Goal: Information Seeking & Learning: Understand process/instructions

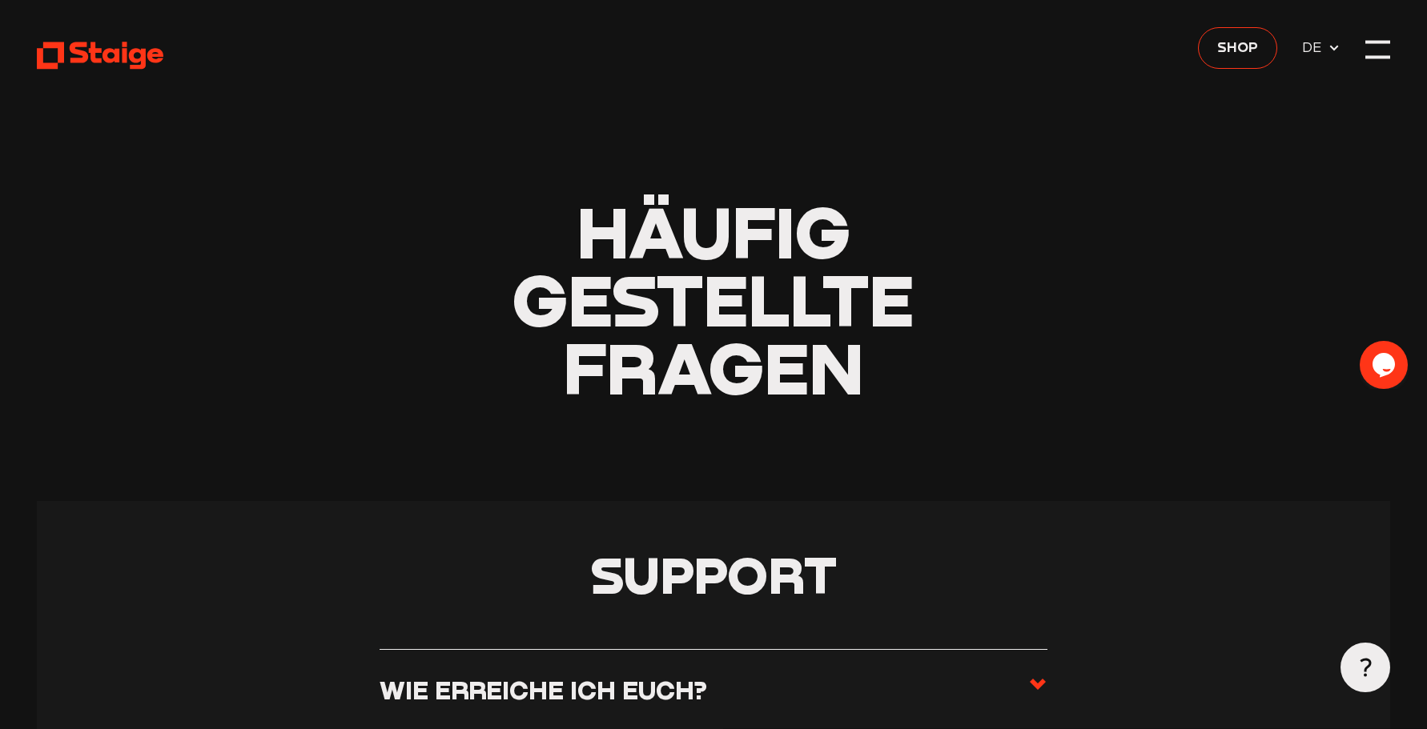
click at [1036, 684] on use at bounding box center [1037, 684] width 16 height 11
click at [0, 0] on input "Wie erreiche ich euch?" at bounding box center [0, 0] width 0 height 0
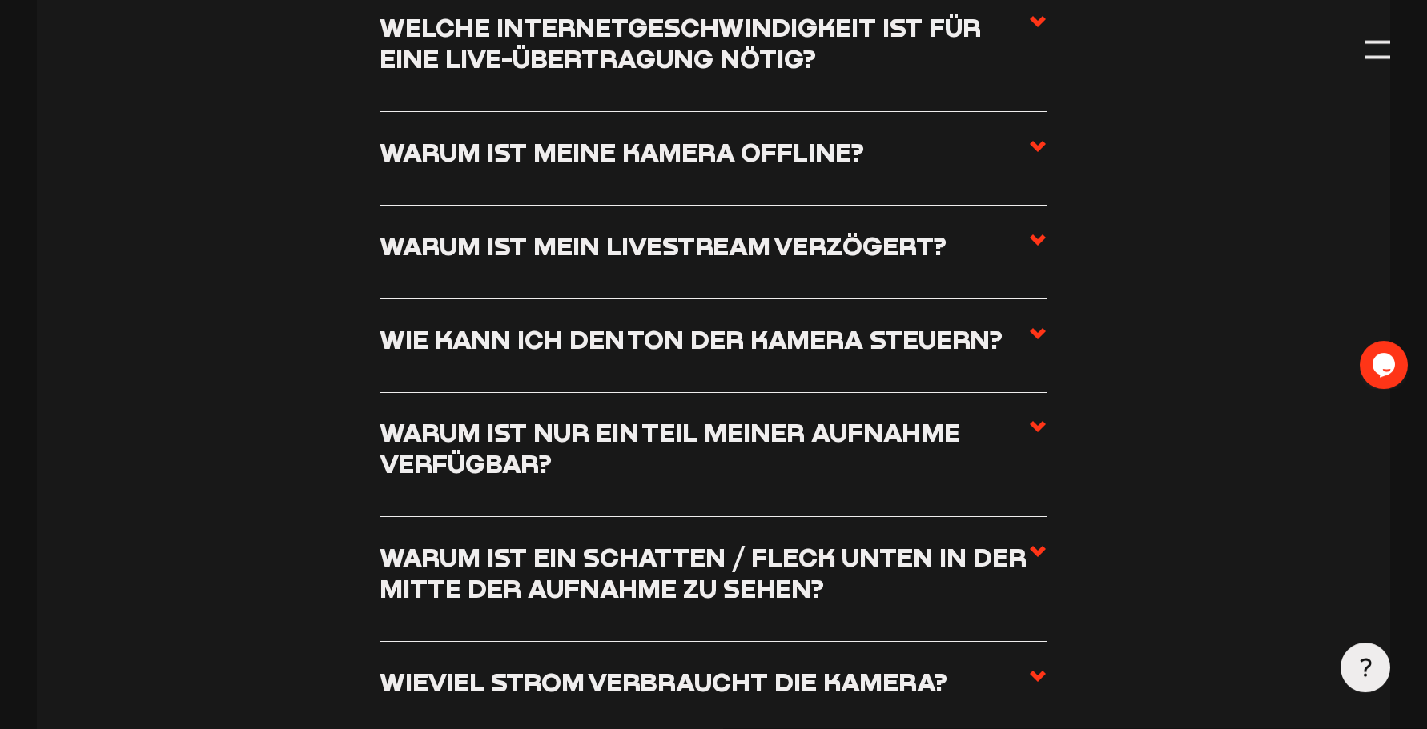
scroll to position [2240, 0]
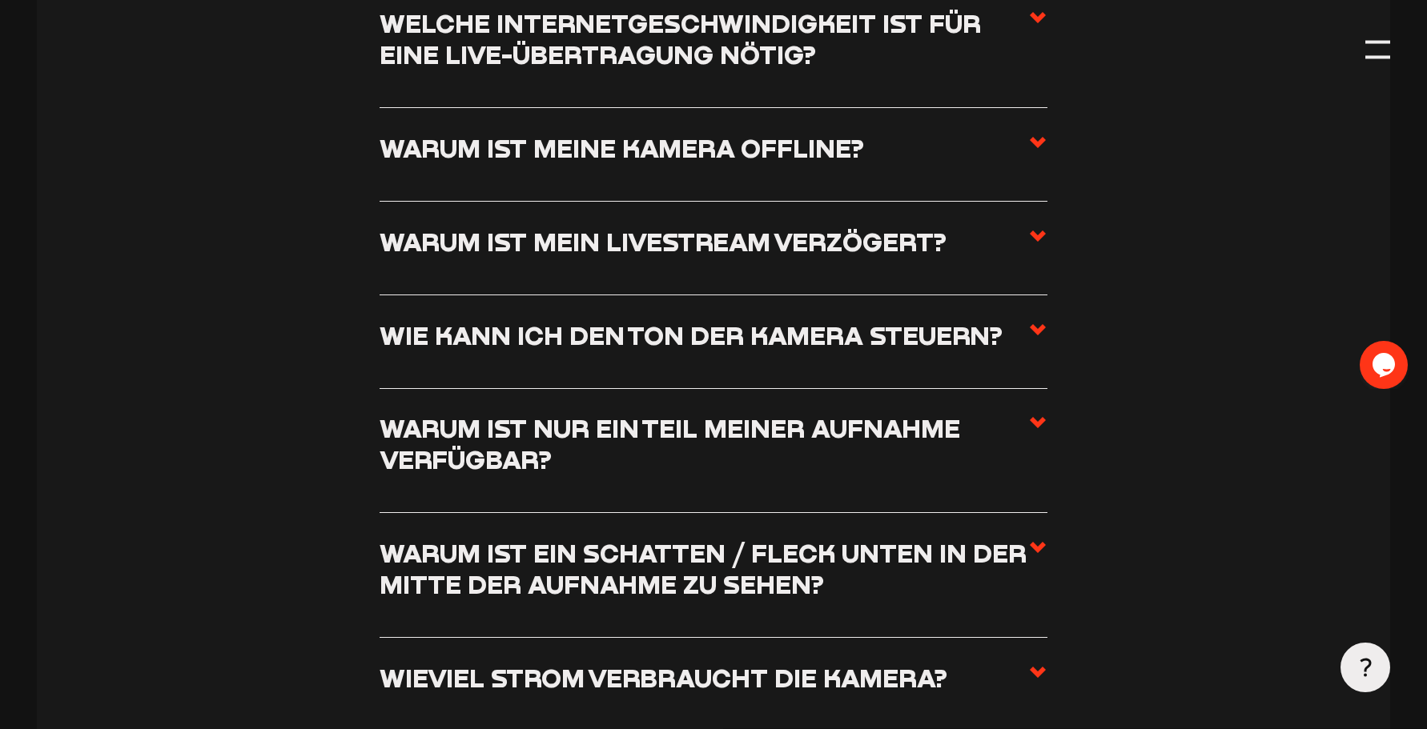
click at [1033, 247] on span at bounding box center [1037, 248] width 19 height 43
click at [0, 0] on input "Warum ist mein Livestream verzögert?" at bounding box center [0, 0] width 0 height 0
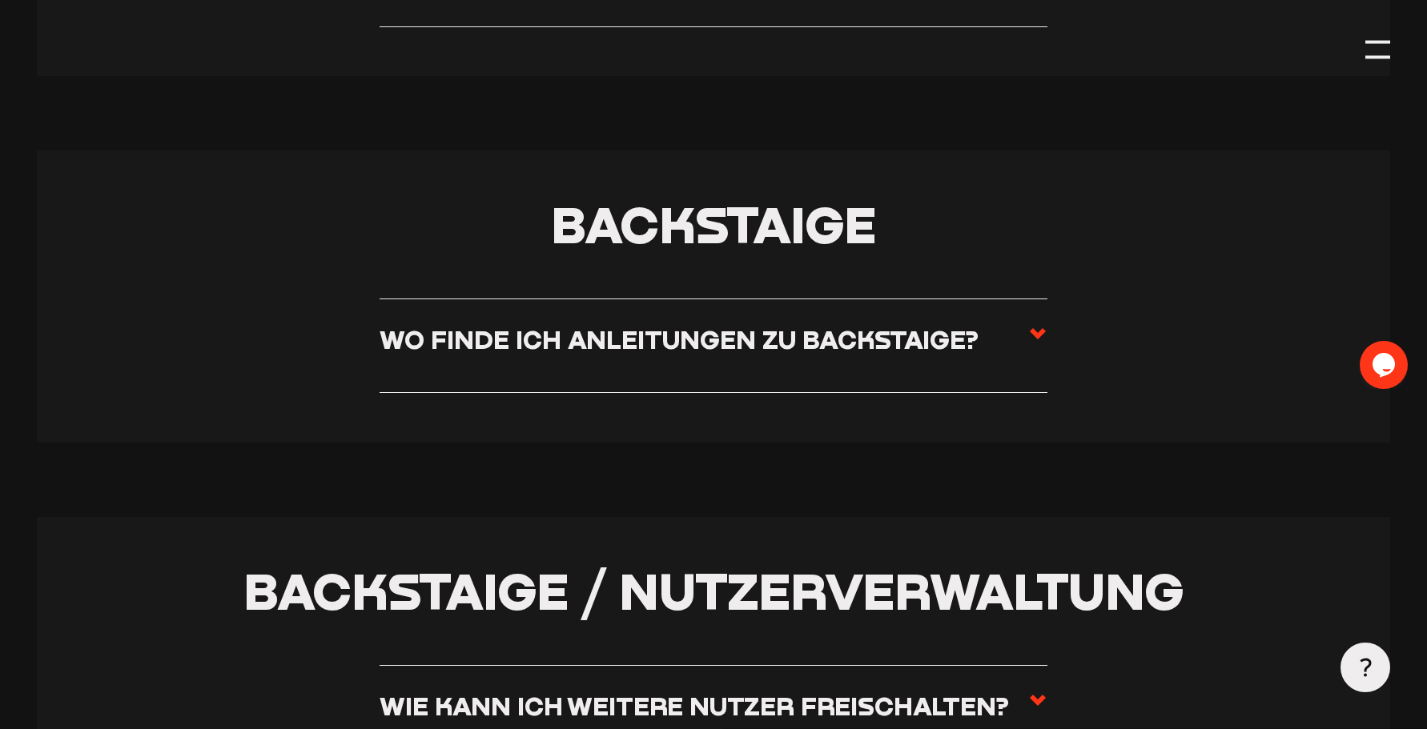
scroll to position [3259, 0]
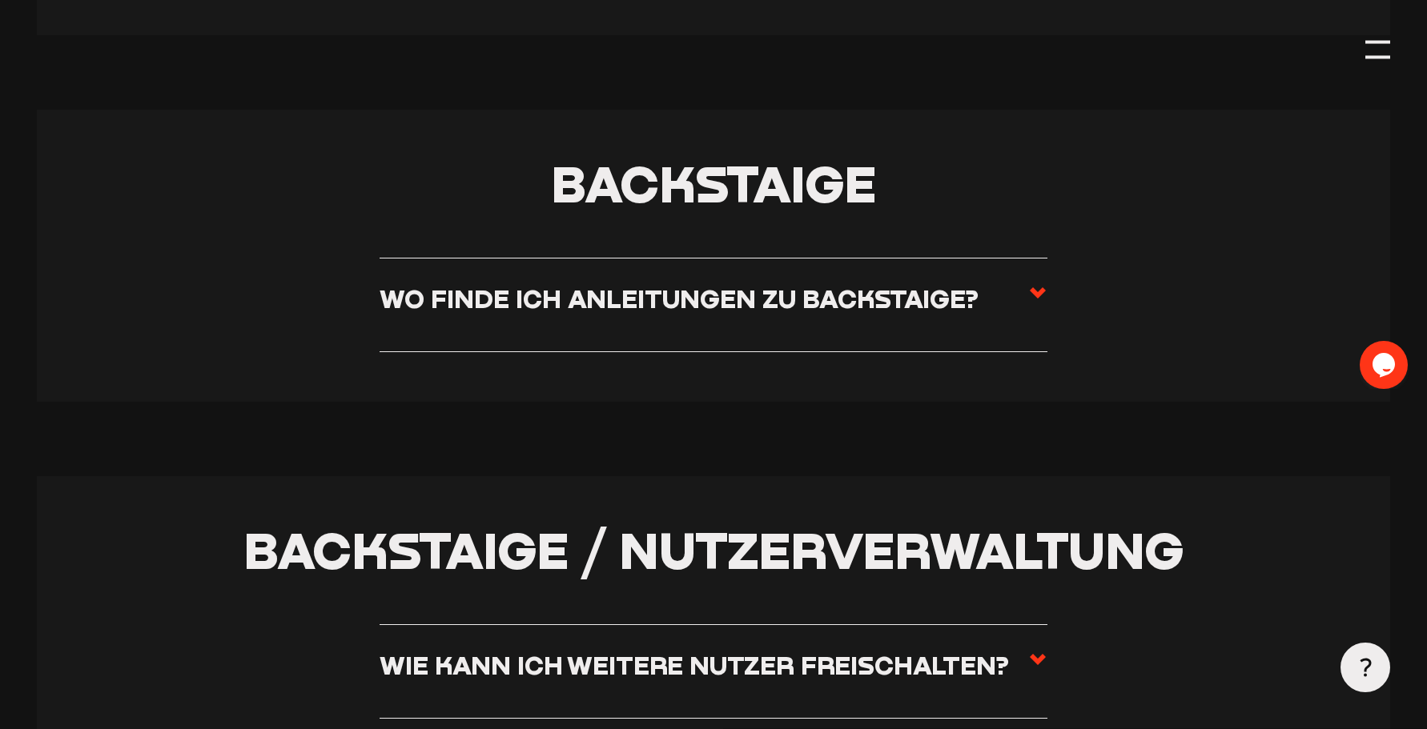
click at [756, 298] on h3 "Wo finde ich Anleitungen zu Backstaige?" at bounding box center [678, 298] width 599 height 31
click at [0, 0] on input "Wo finde ich Anleitungen zu Backstaige?" at bounding box center [0, 0] width 0 height 0
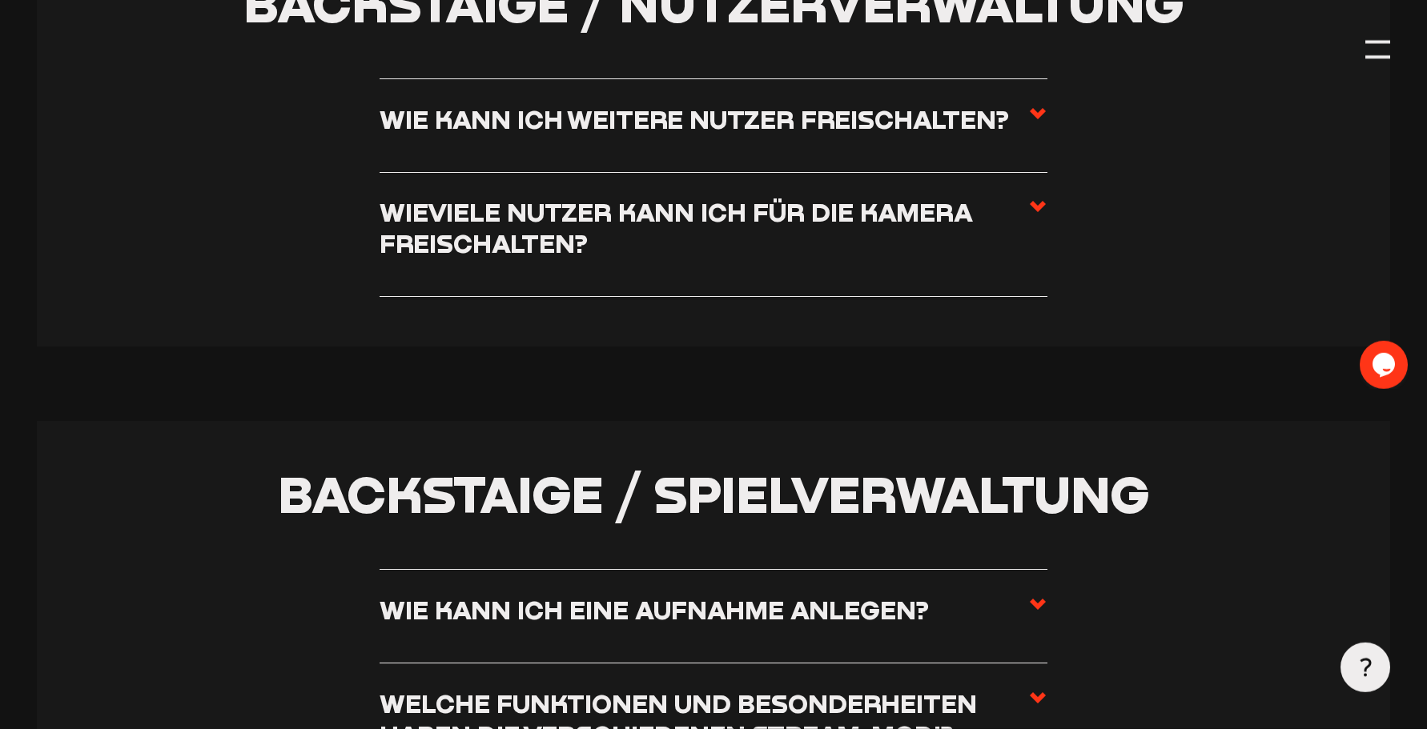
scroll to position [3961, 0]
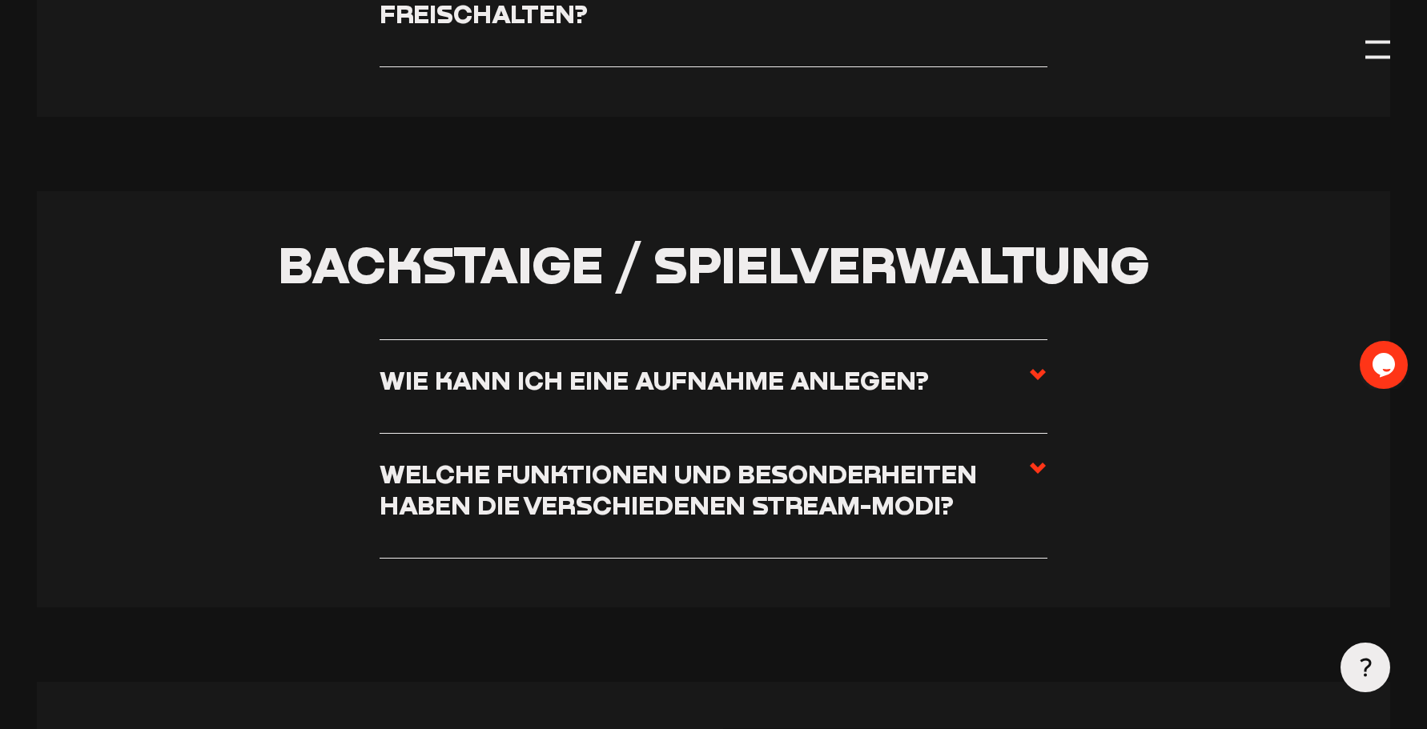
click at [796, 383] on h3 "Wie kann ich eine Aufnahme anlegen?" at bounding box center [653, 380] width 549 height 31
click at [0, 0] on input "Wie kann ich eine Aufnahme anlegen?" at bounding box center [0, 0] width 0 height 0
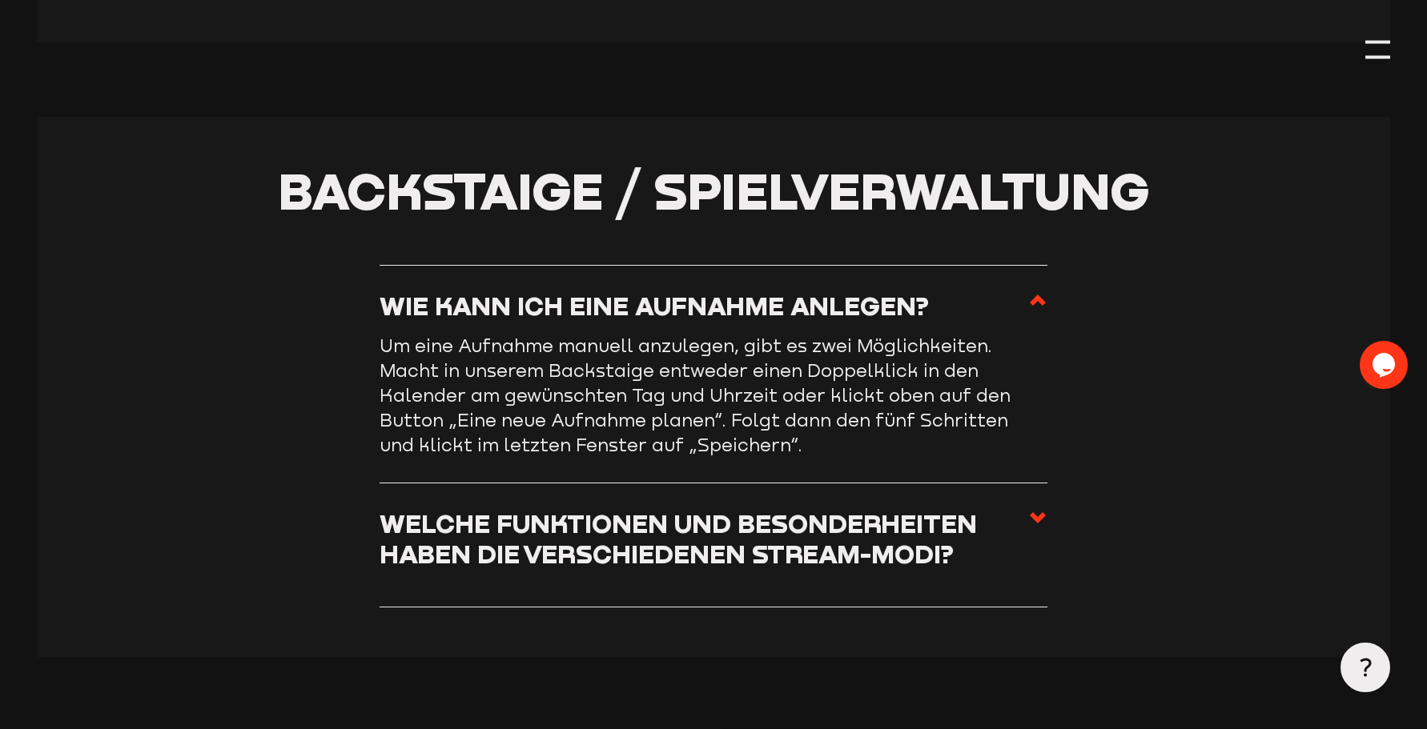
scroll to position [3887, 0]
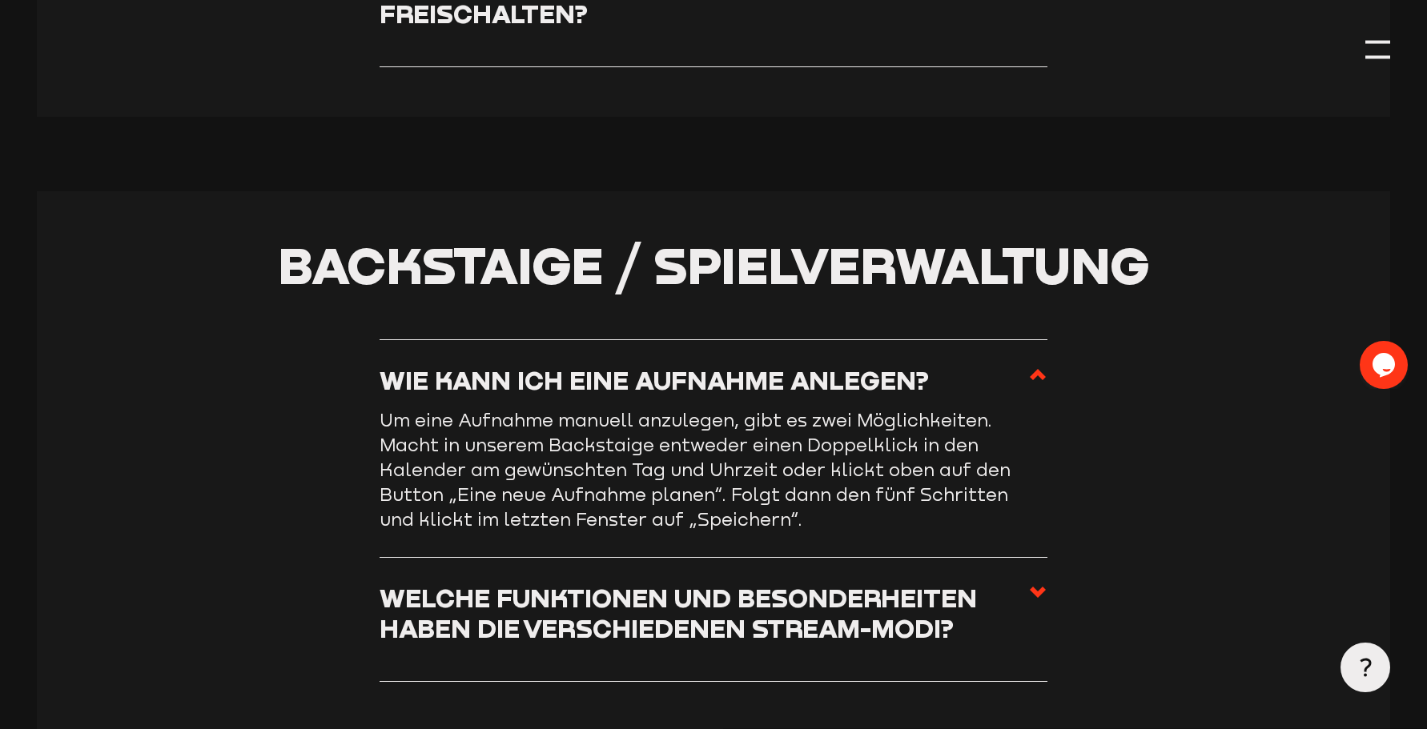
click at [1035, 591] on use at bounding box center [1037, 592] width 16 height 11
click at [0, 0] on input "Welche Funktionen und Besonderheiten haben die verschiedenen Stream-Modi?" at bounding box center [0, 0] width 0 height 0
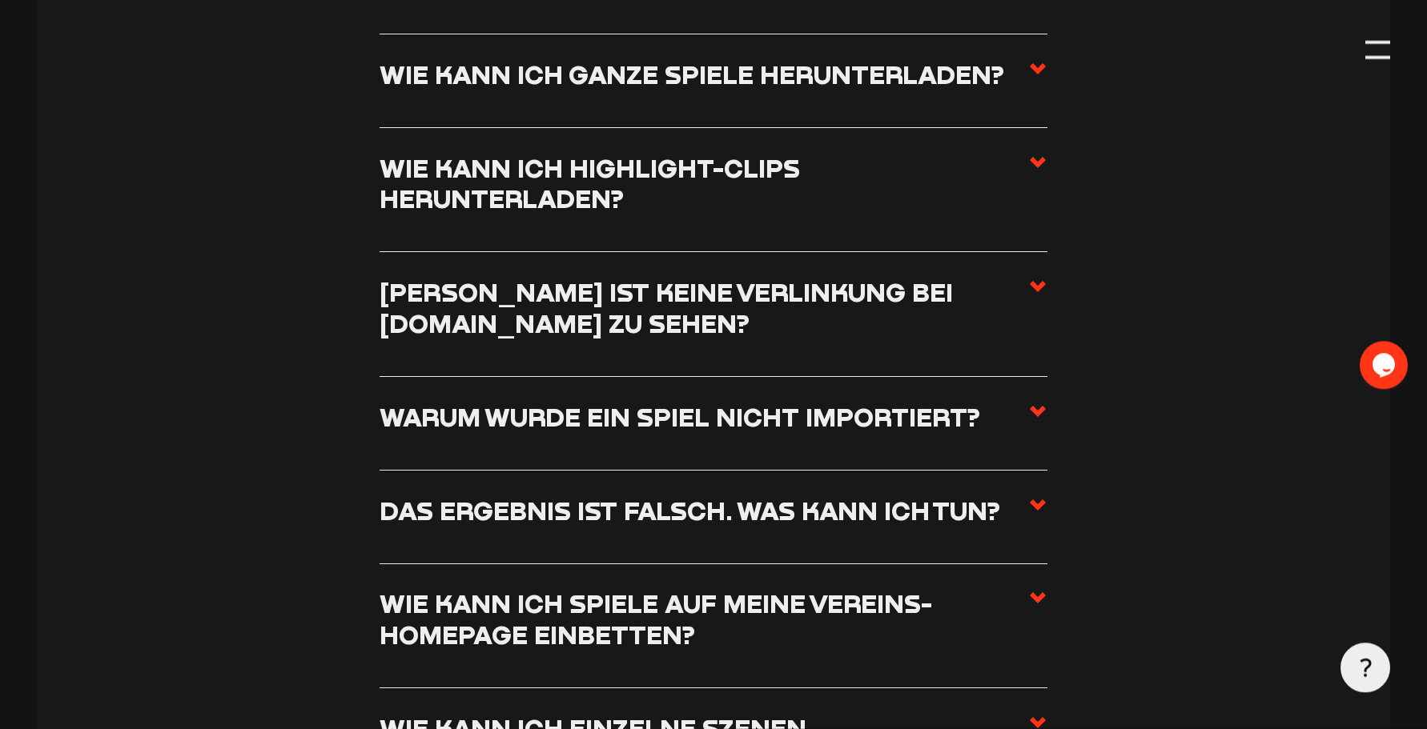
scroll to position [7202, 0]
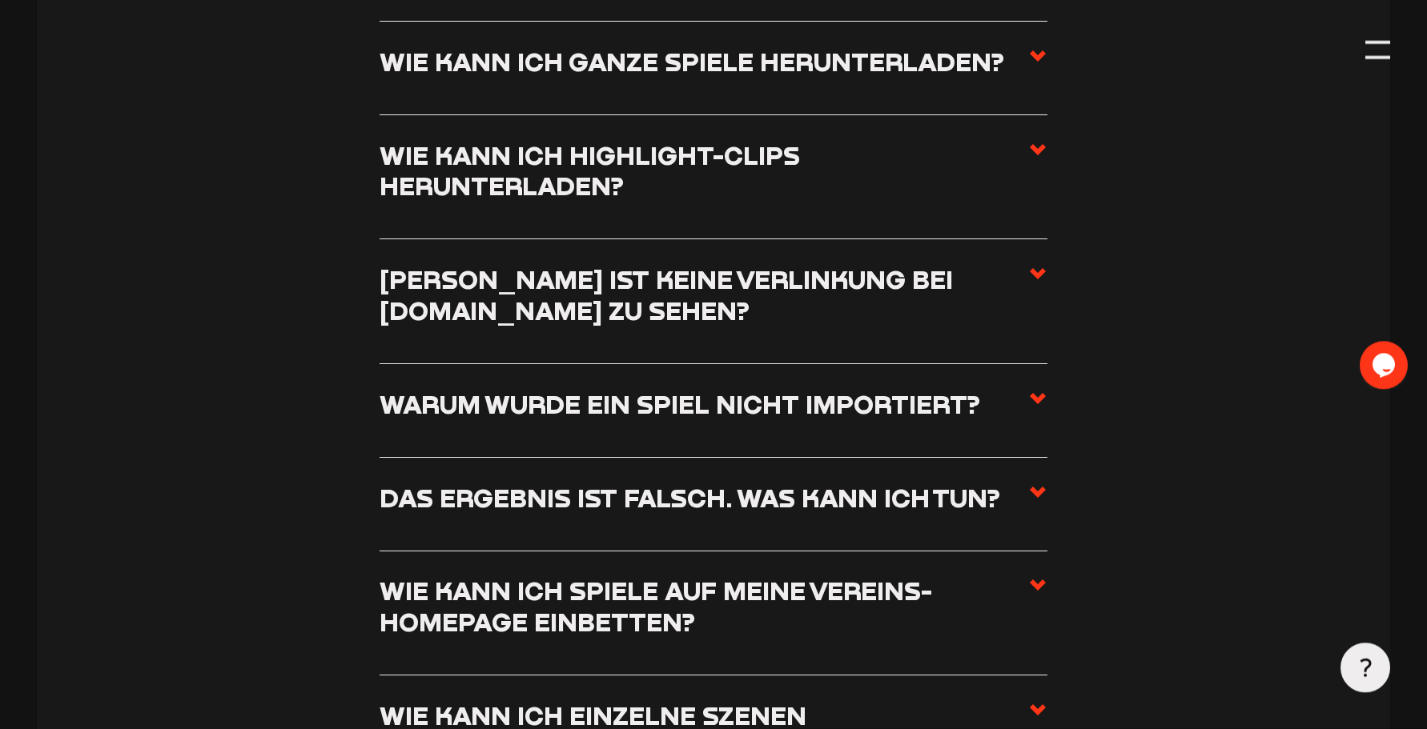
click at [1043, 487] on use at bounding box center [1037, 492] width 16 height 11
click at [0, 0] on input "Das Ergebnis ist falsch. Was kann ich tun?" at bounding box center [0, 0] width 0 height 0
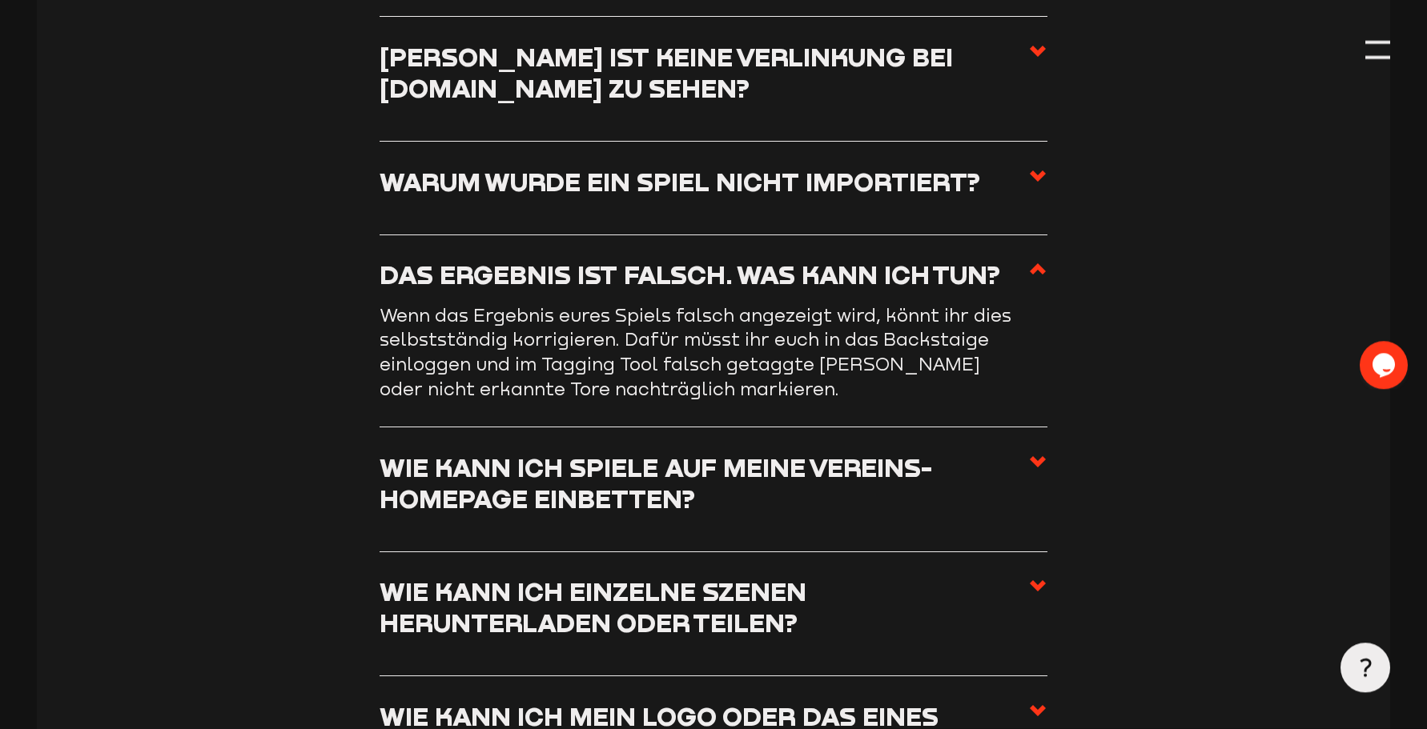
scroll to position [7029, 0]
